Goal: Navigation & Orientation: Find specific page/section

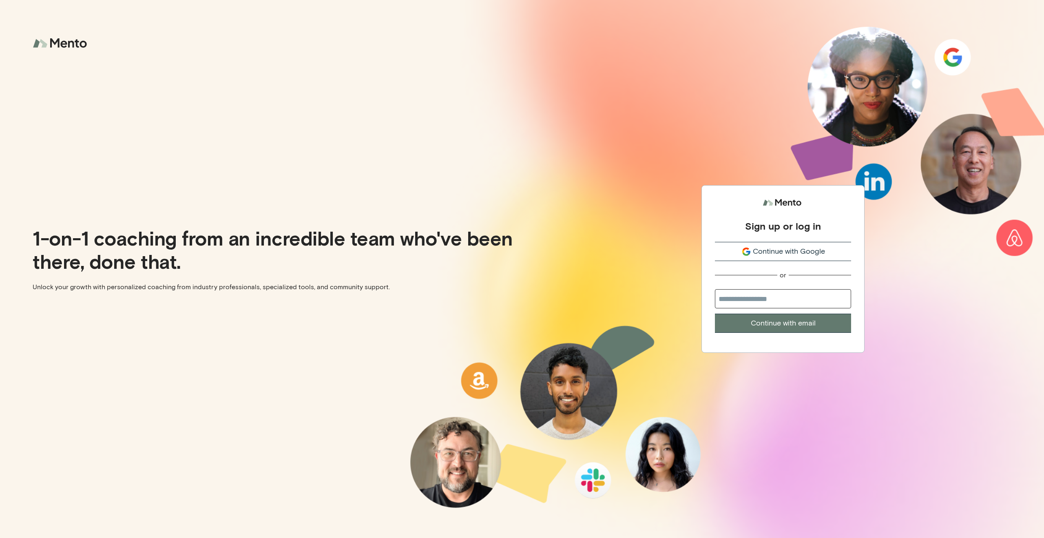
click at [773, 303] on input "email" at bounding box center [783, 298] width 136 height 19
type input "**********"
click at [760, 327] on button "Continue with email" at bounding box center [783, 323] width 136 height 19
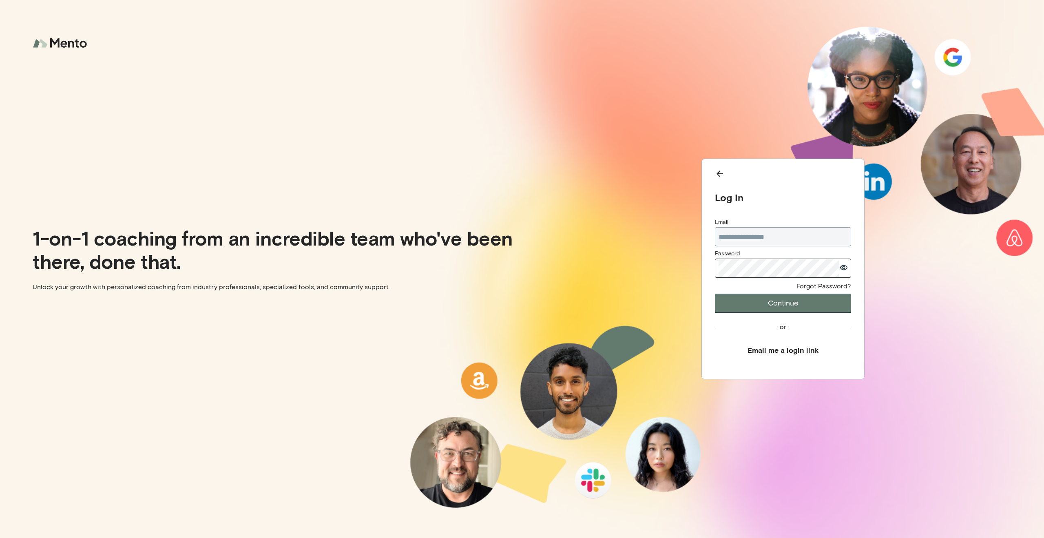
click at [760, 305] on button "Continue" at bounding box center [783, 303] width 136 height 19
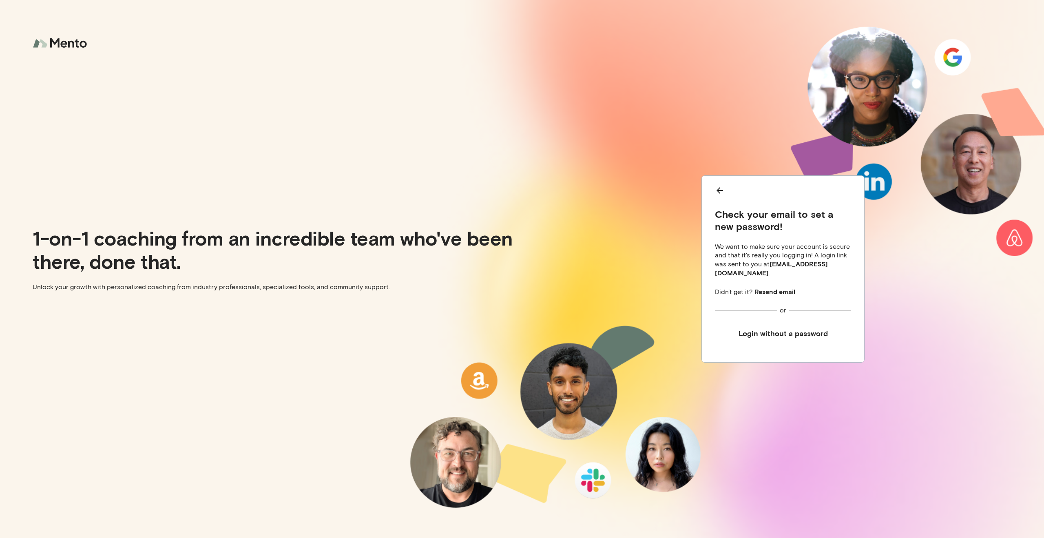
click at [804, 329] on button "Login without a password" at bounding box center [783, 333] width 136 height 18
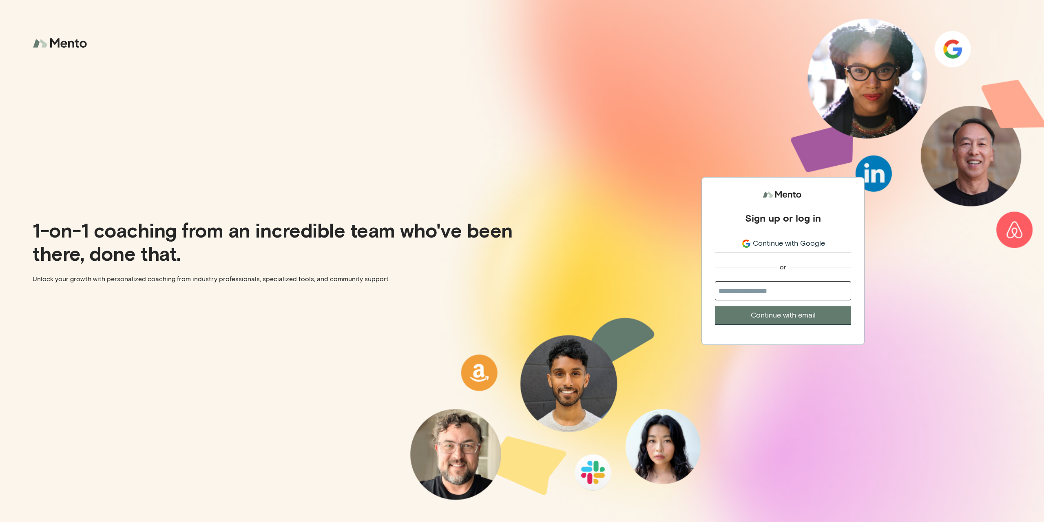
click at [800, 245] on span "Continue with Google" at bounding box center [789, 243] width 72 height 11
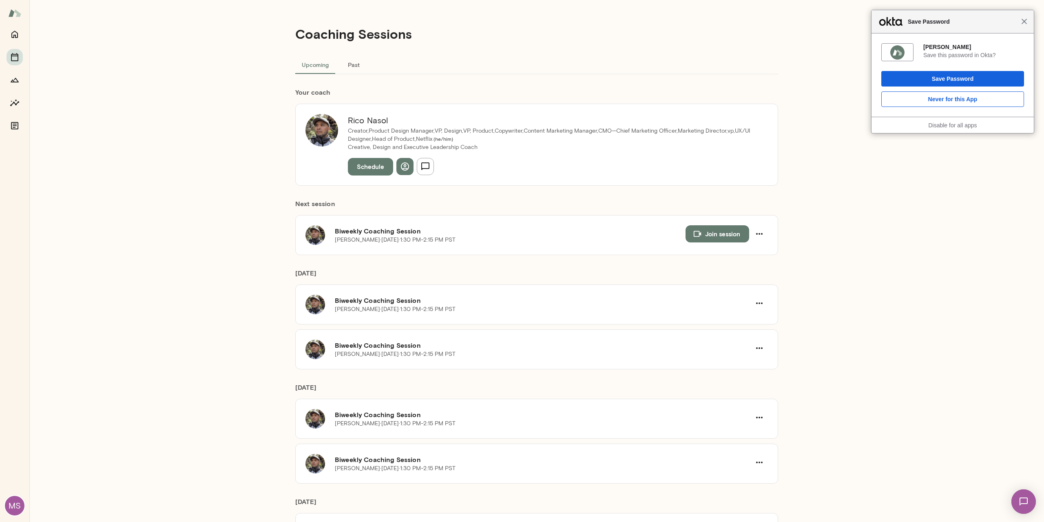
click at [1024, 21] on span "Close" at bounding box center [1024, 21] width 6 height 6
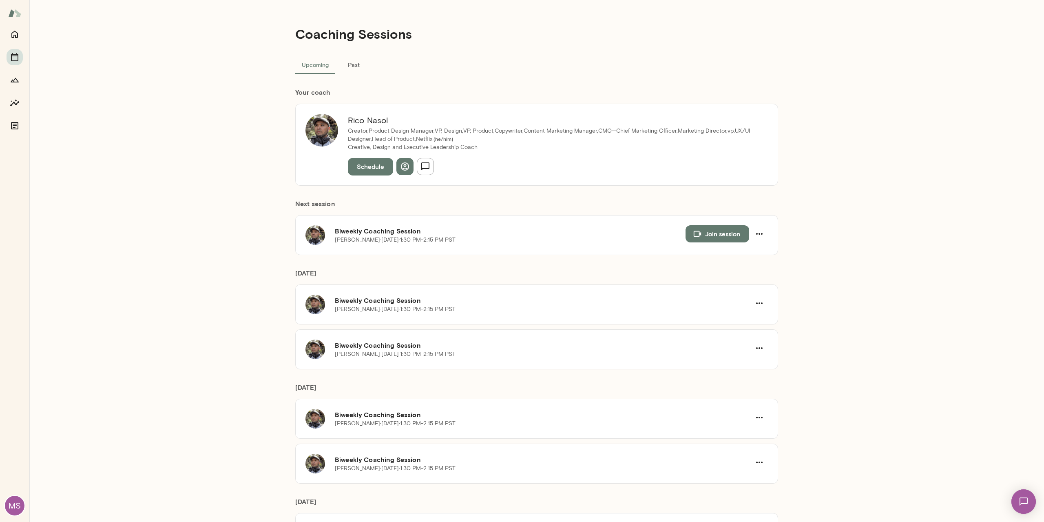
click at [17, 501] on div "MS" at bounding box center [15, 506] width 20 height 20
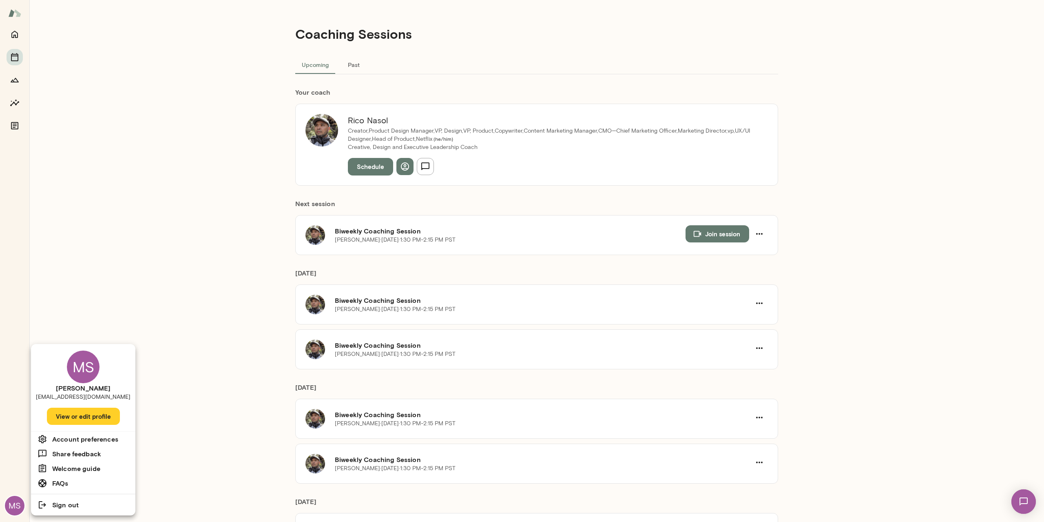
drag, startPoint x: 386, startPoint y: 121, endPoint x: 357, endPoint y: 120, distance: 29.8
click at [363, 122] on div at bounding box center [522, 261] width 1044 height 522
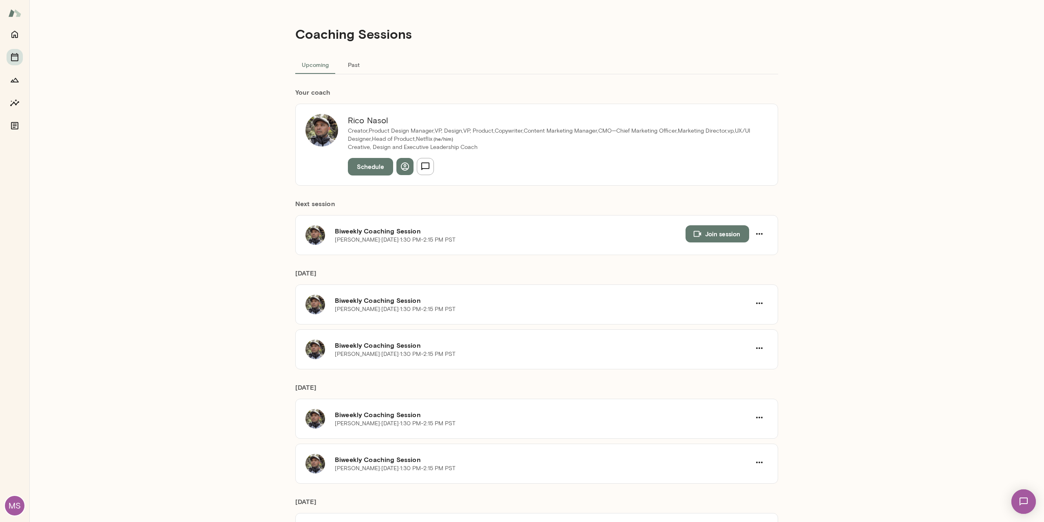
drag, startPoint x: 346, startPoint y: 120, endPoint x: 378, endPoint y: 120, distance: 32.2
click at [378, 120] on h6 "Rico Nasol" at bounding box center [553, 120] width 410 height 13
